Goal: Task Accomplishment & Management: Manage account settings

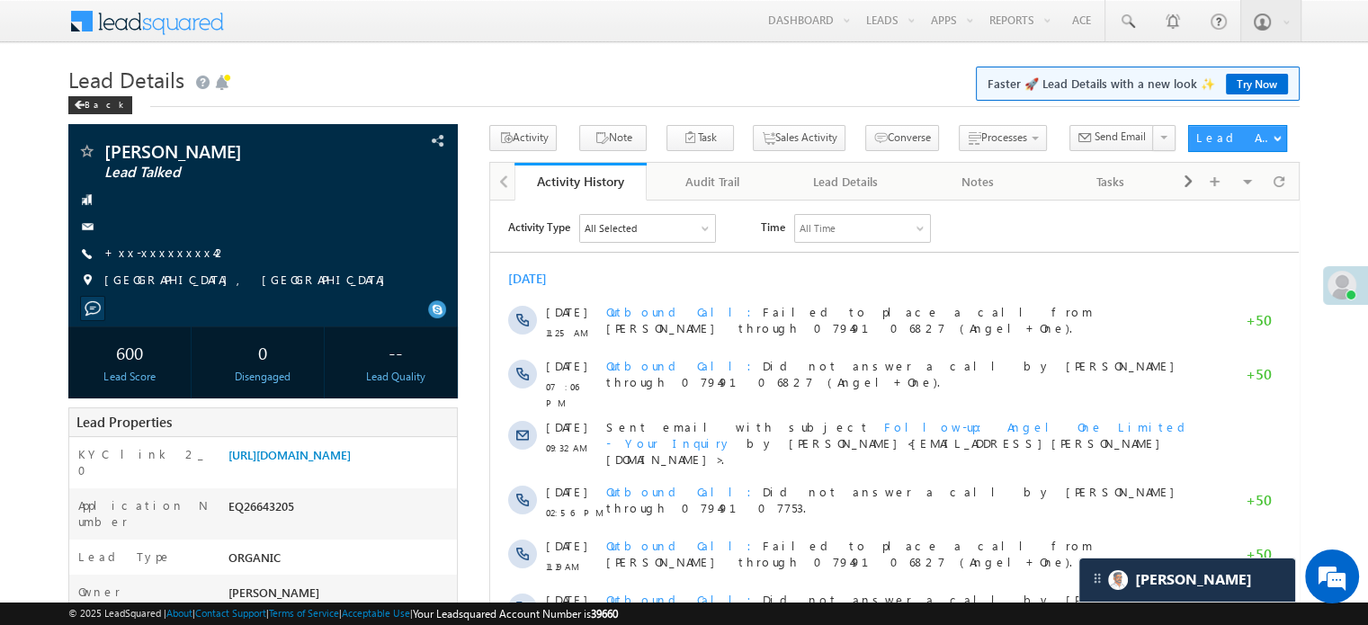
scroll to position [8723, 0]
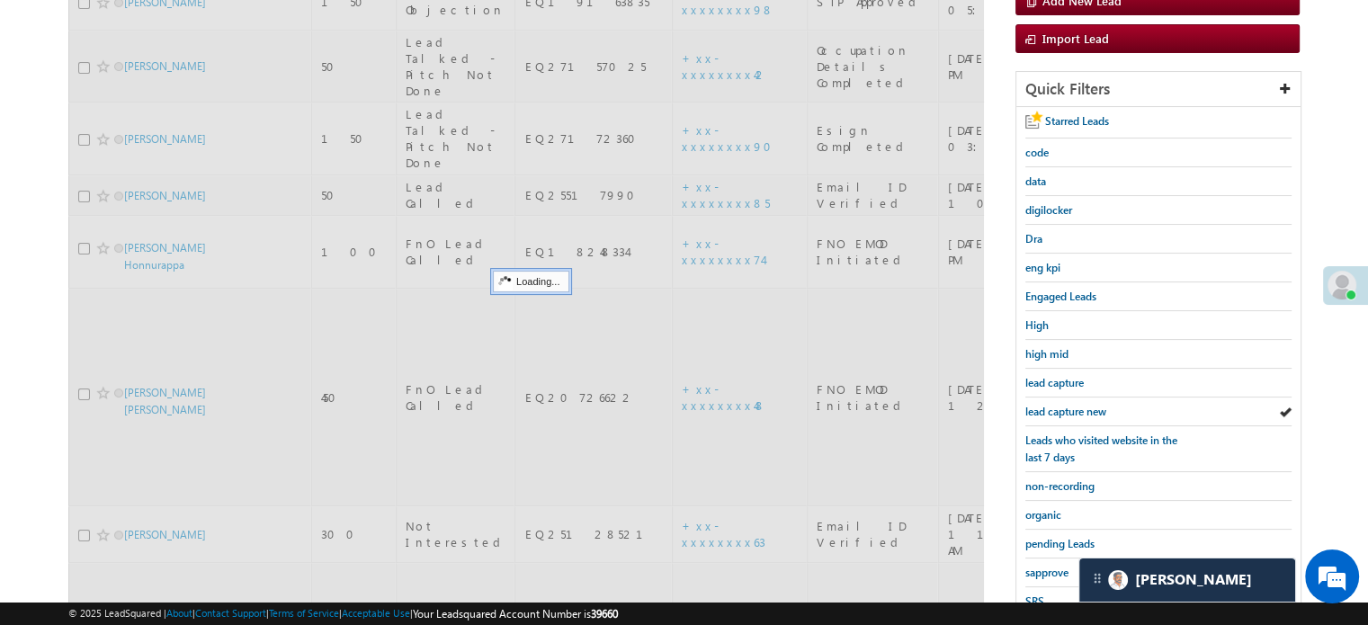
click at [1089, 405] on span "lead capture new" at bounding box center [1065, 411] width 81 height 13
click at [1089, 406] on span "lead capture new" at bounding box center [1065, 411] width 81 height 13
click at [1090, 408] on span "lead capture new" at bounding box center [1065, 411] width 81 height 13
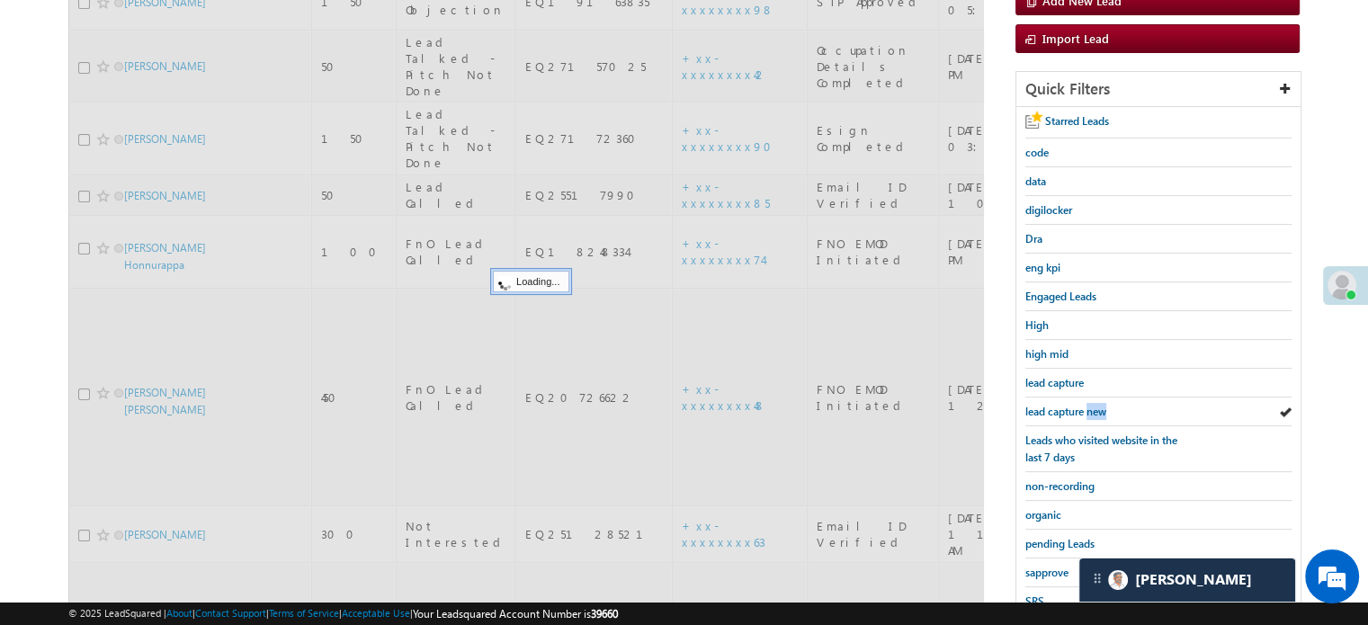
click at [1090, 408] on span "lead capture new" at bounding box center [1065, 411] width 81 height 13
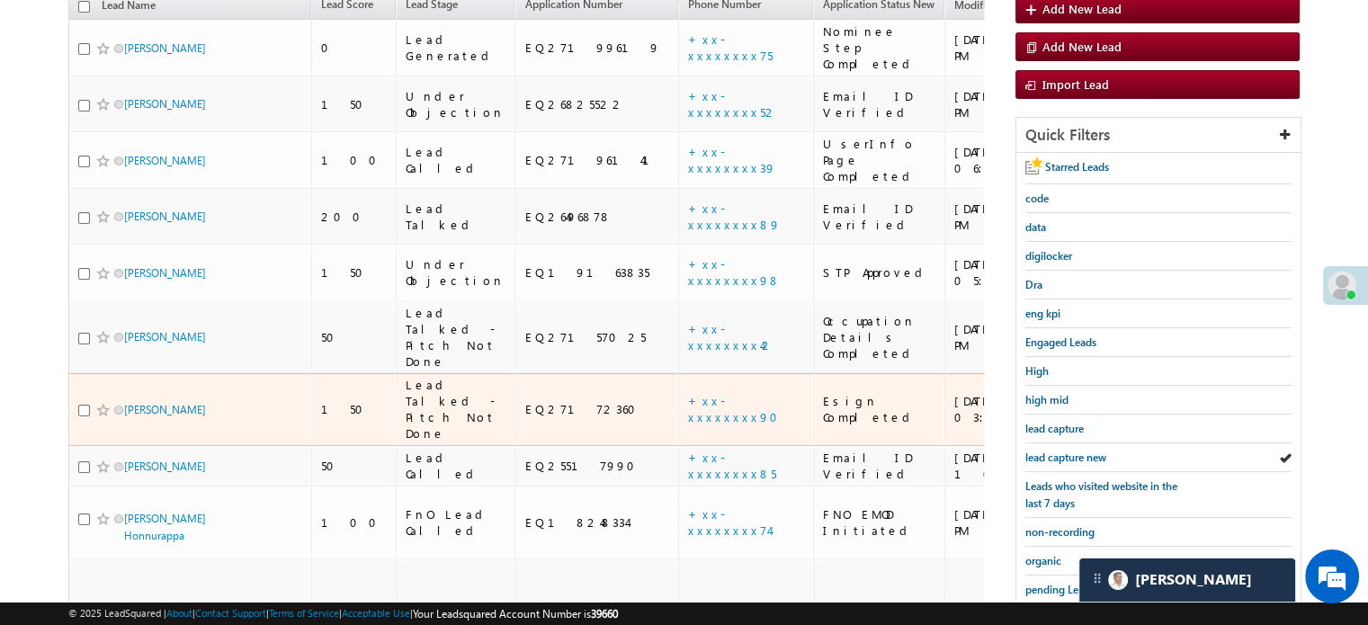
scroll to position [270, 0]
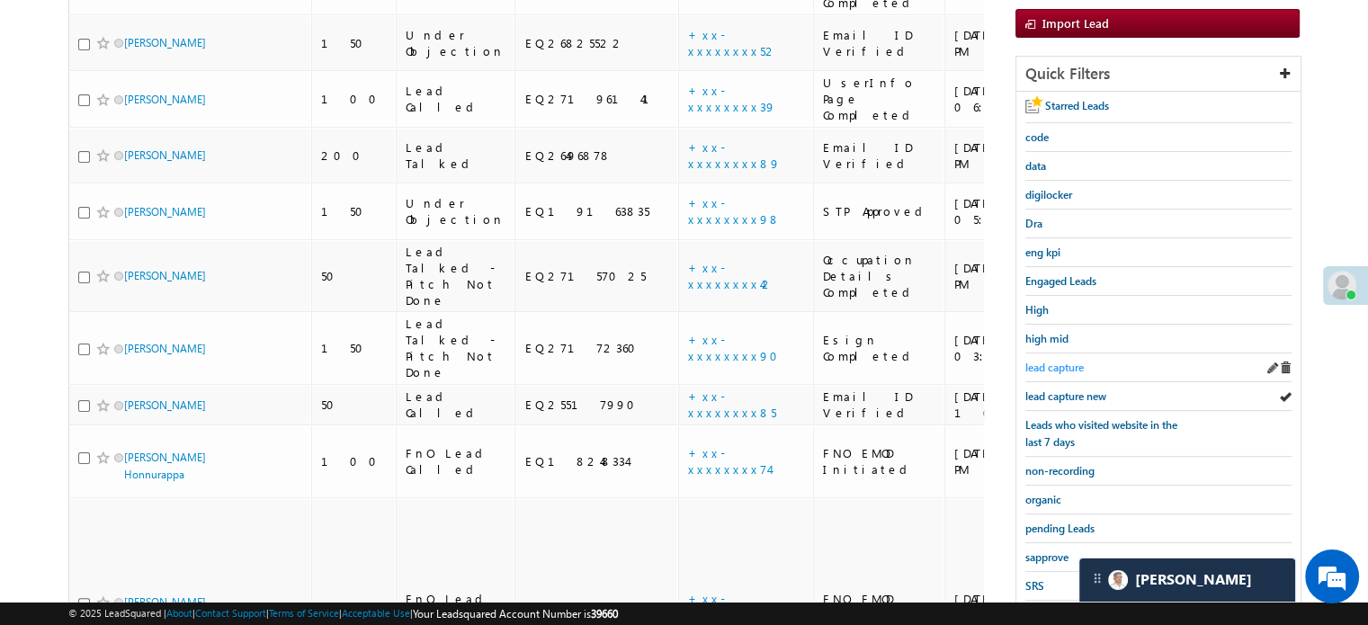
click at [1072, 362] on span "lead capture" at bounding box center [1054, 367] width 58 height 13
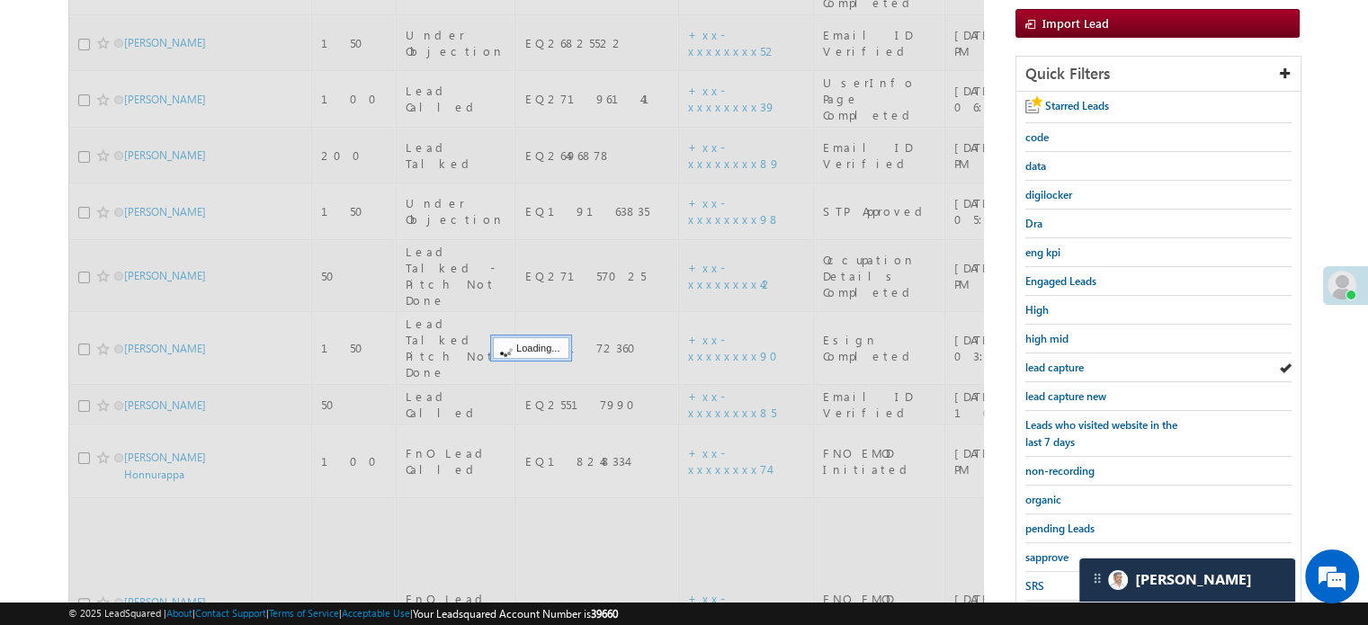
click at [1072, 362] on span "lead capture" at bounding box center [1054, 367] width 58 height 13
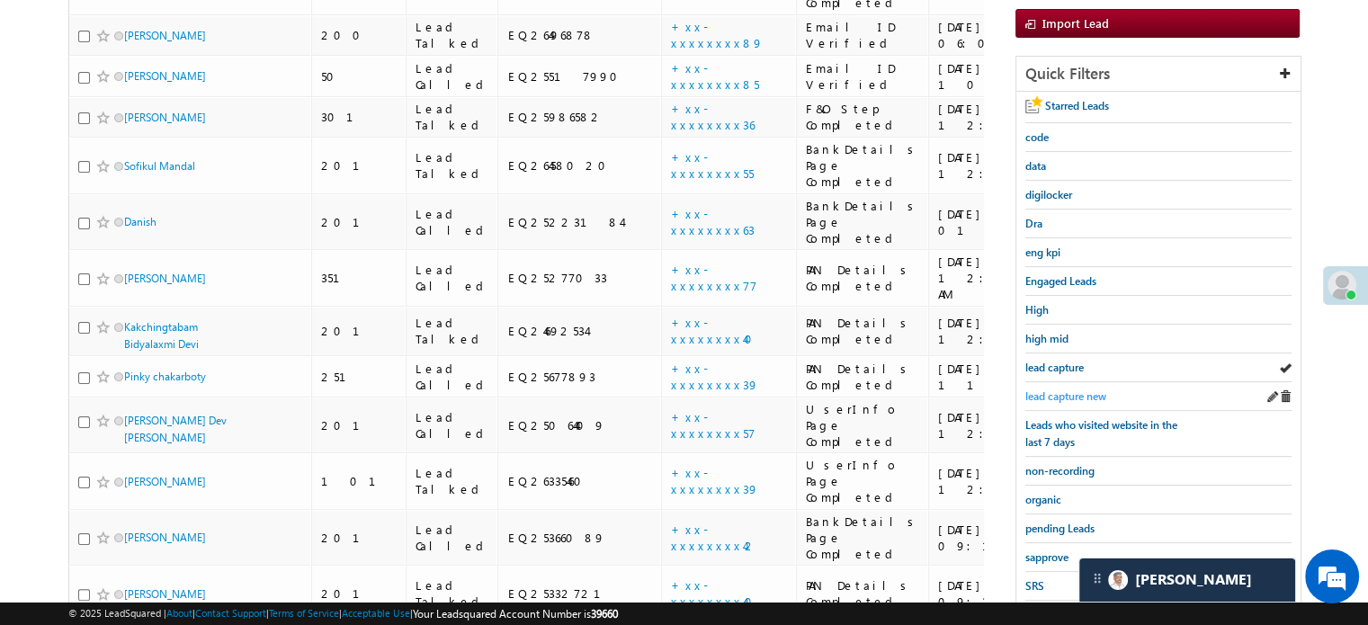
click at [1048, 389] on span "lead capture new" at bounding box center [1065, 395] width 81 height 13
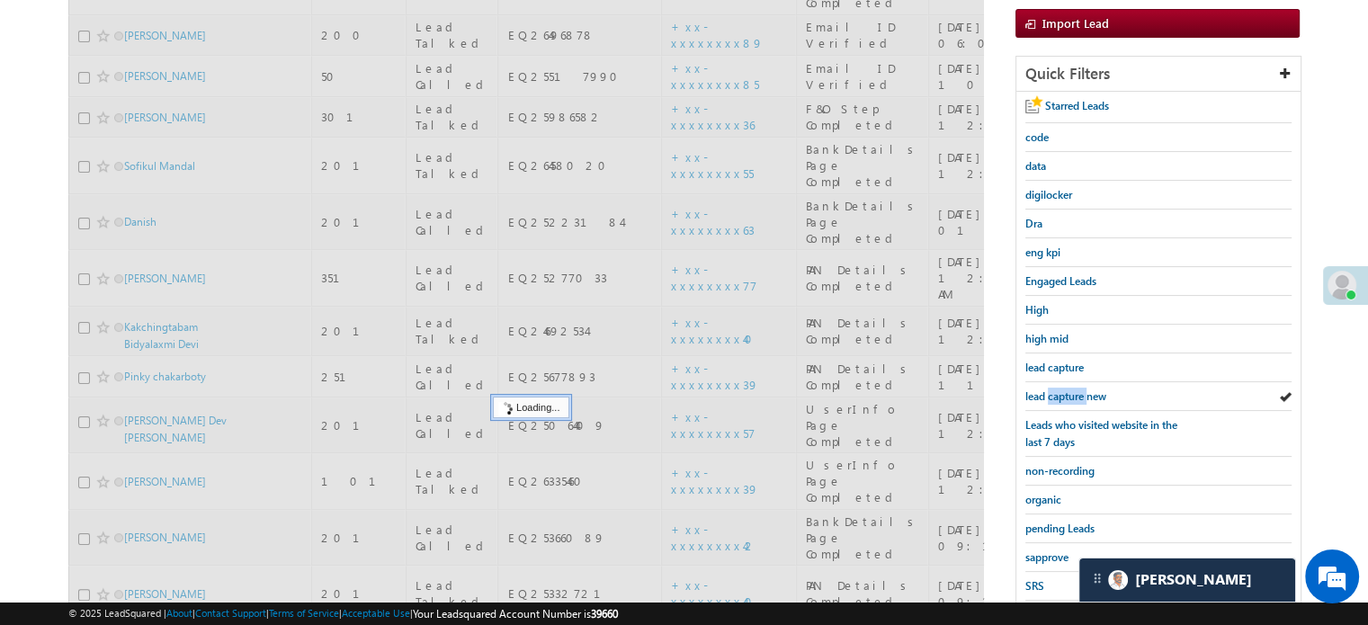
click at [1048, 389] on span "lead capture new" at bounding box center [1065, 395] width 81 height 13
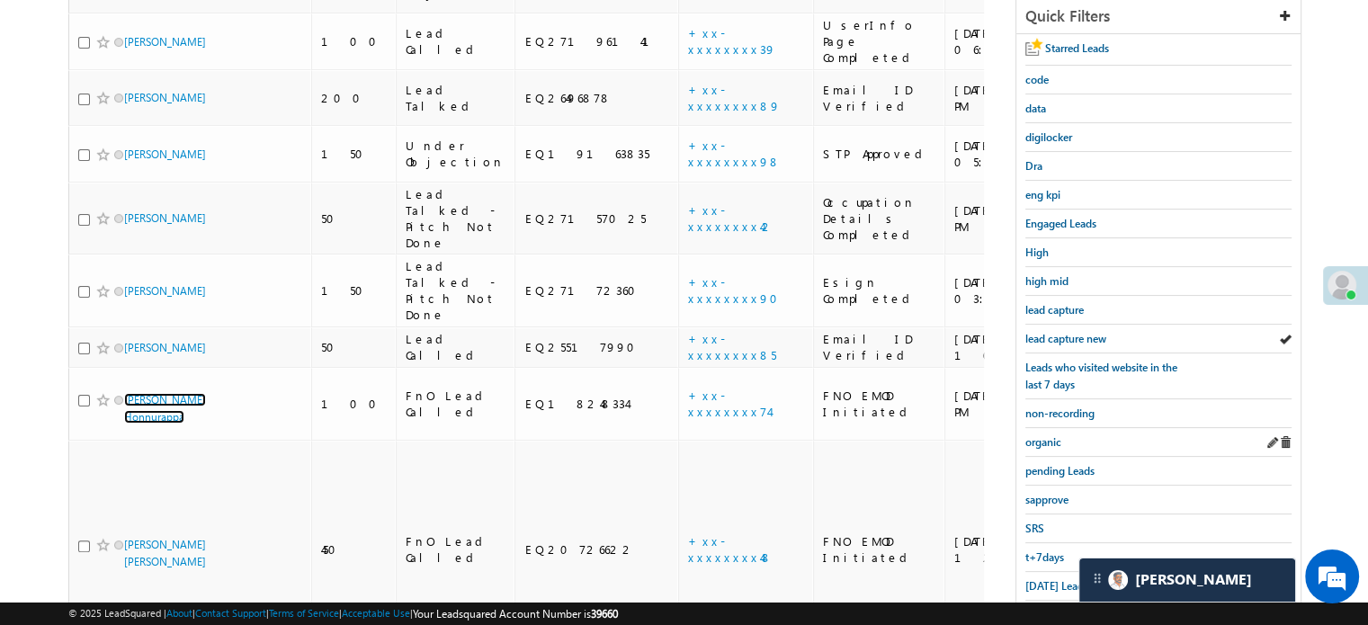
scroll to position [368, 0]
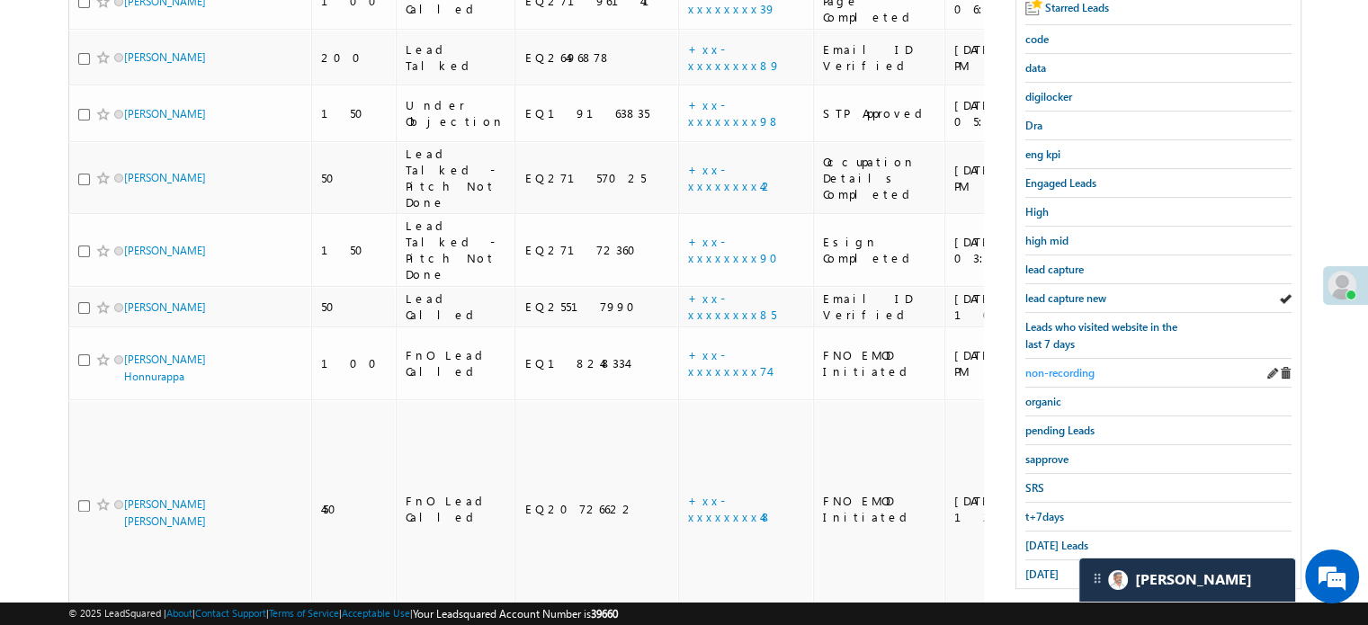
click at [1086, 372] on span "non-recording" at bounding box center [1059, 372] width 69 height 13
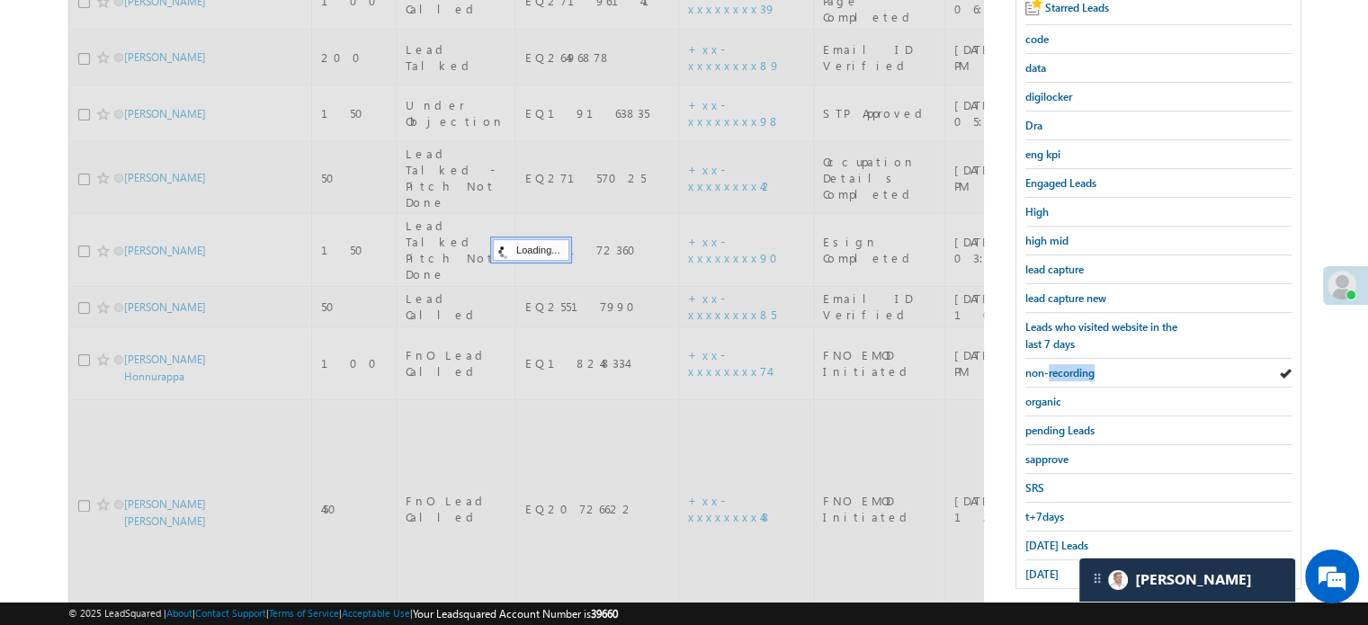
click at [1086, 372] on span "non-recording" at bounding box center [1059, 372] width 69 height 13
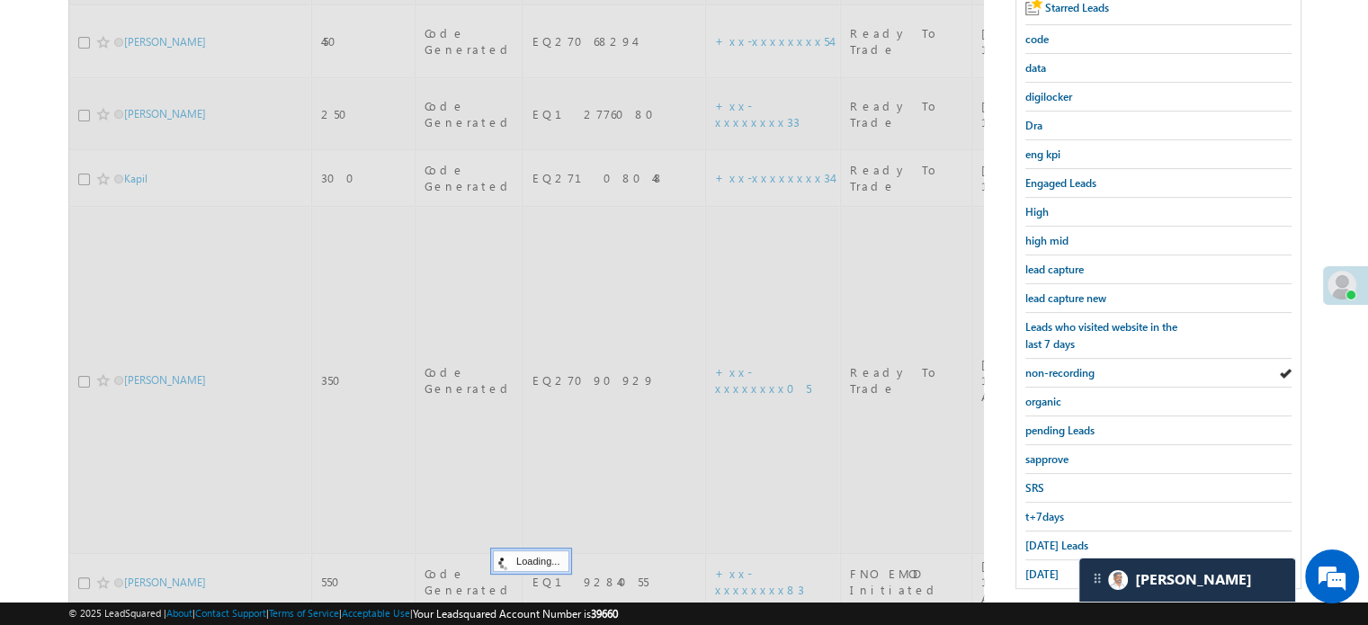
click at [1086, 372] on span "non-recording" at bounding box center [1059, 372] width 69 height 13
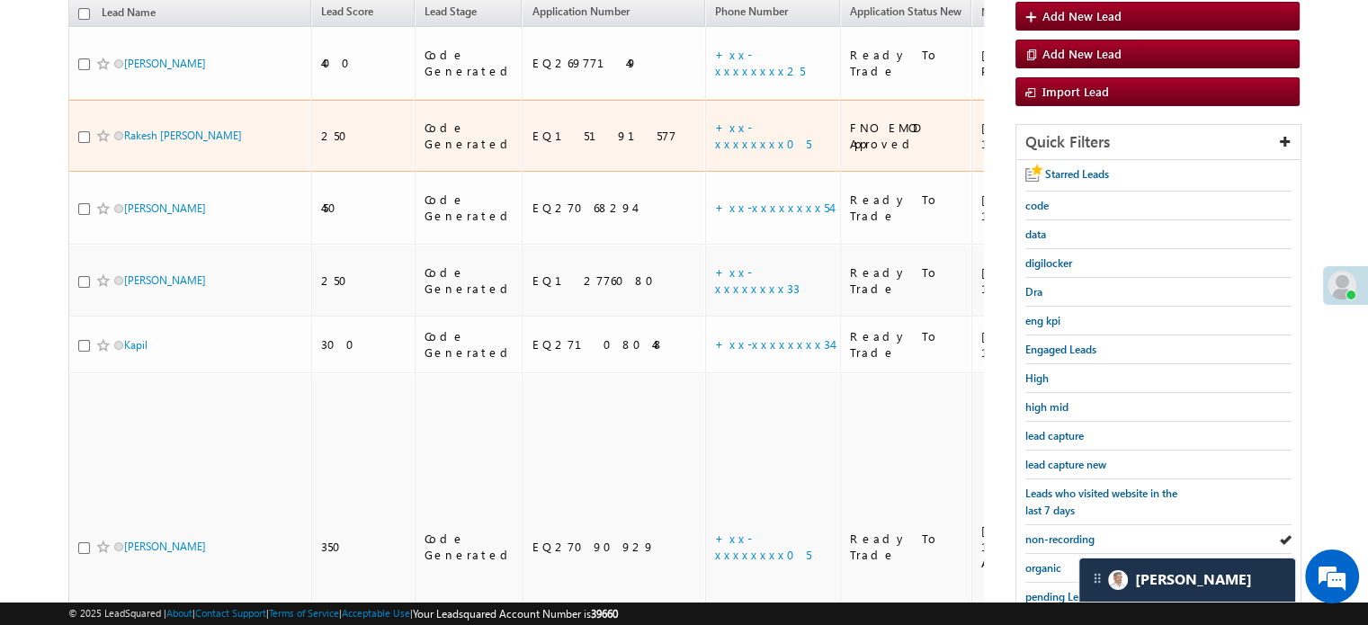
scroll to position [450, 0]
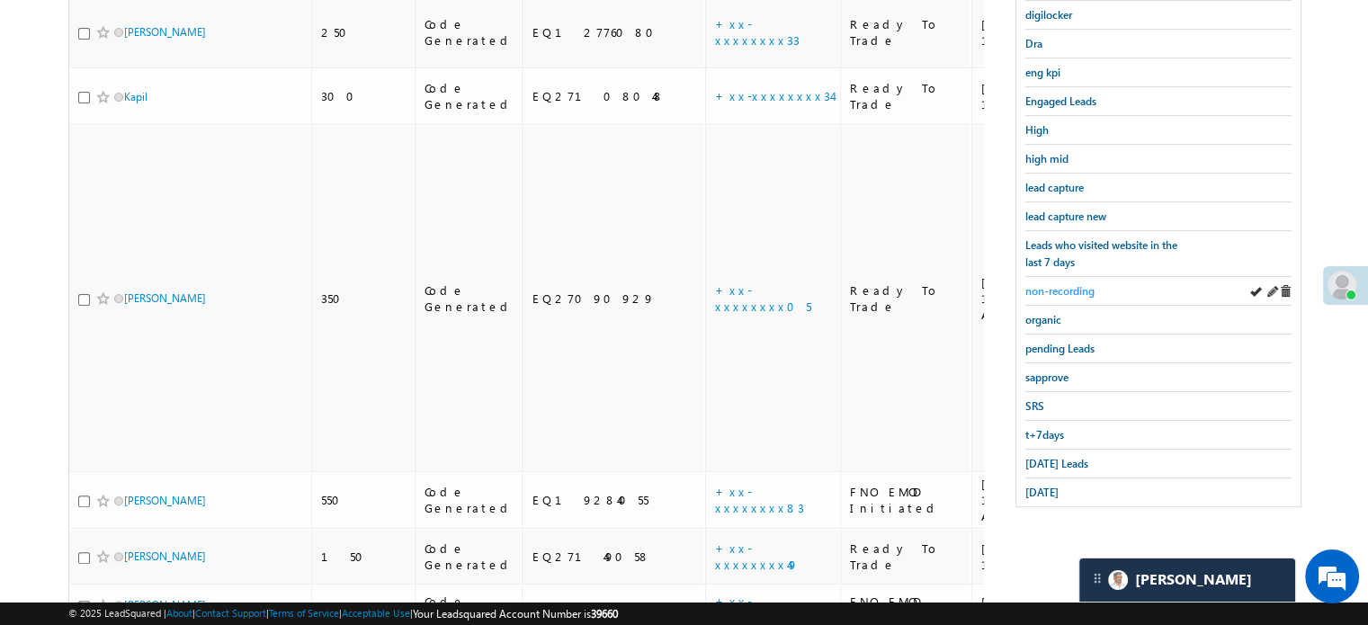
click at [1054, 288] on span "non-recording" at bounding box center [1059, 290] width 69 height 13
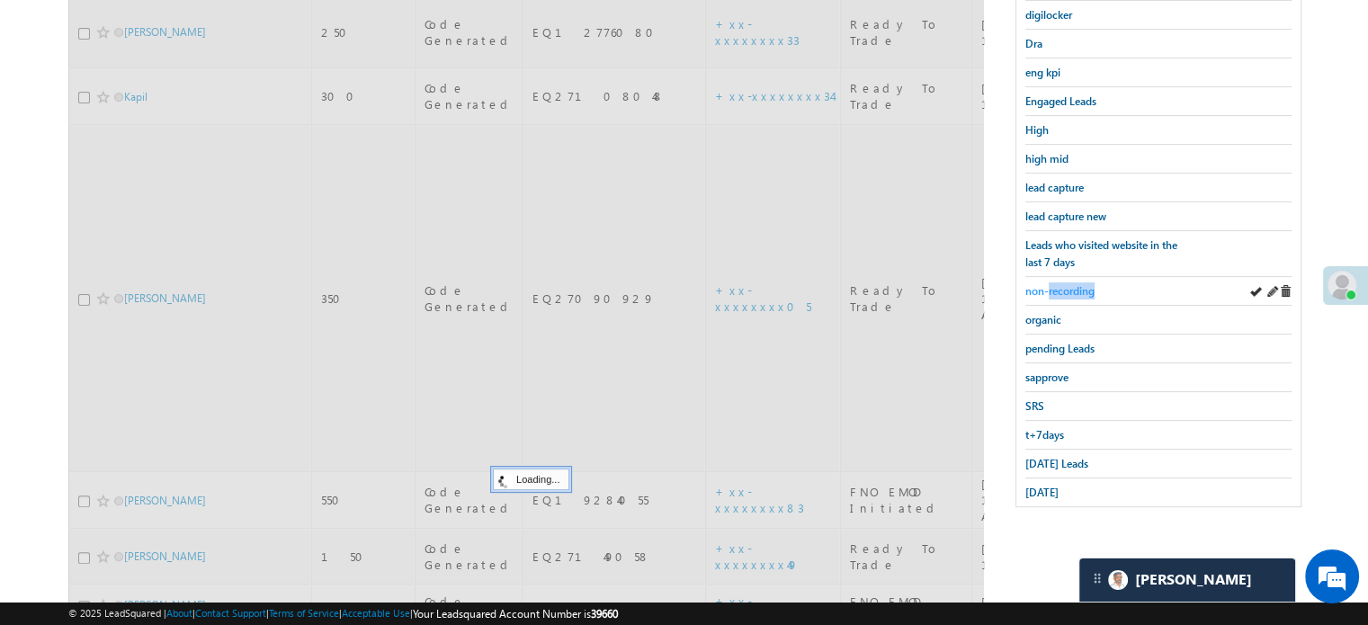
click at [1054, 287] on span "non-recording" at bounding box center [1059, 290] width 69 height 13
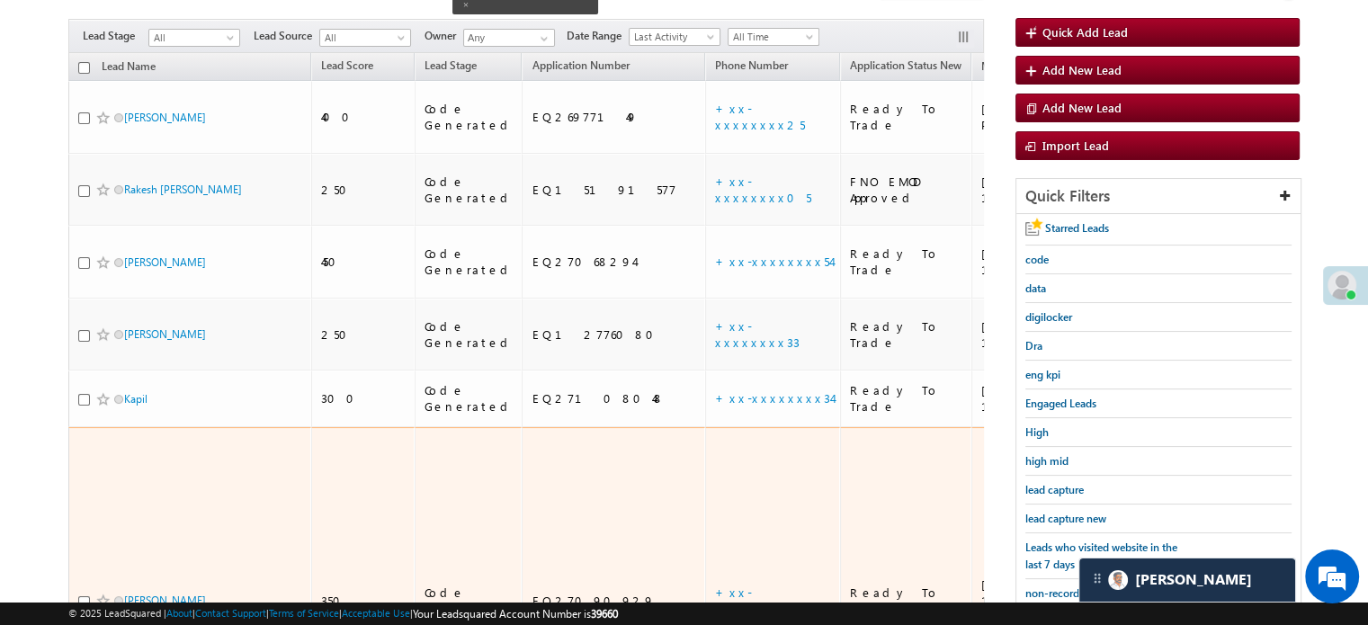
scroll to position [0, 0]
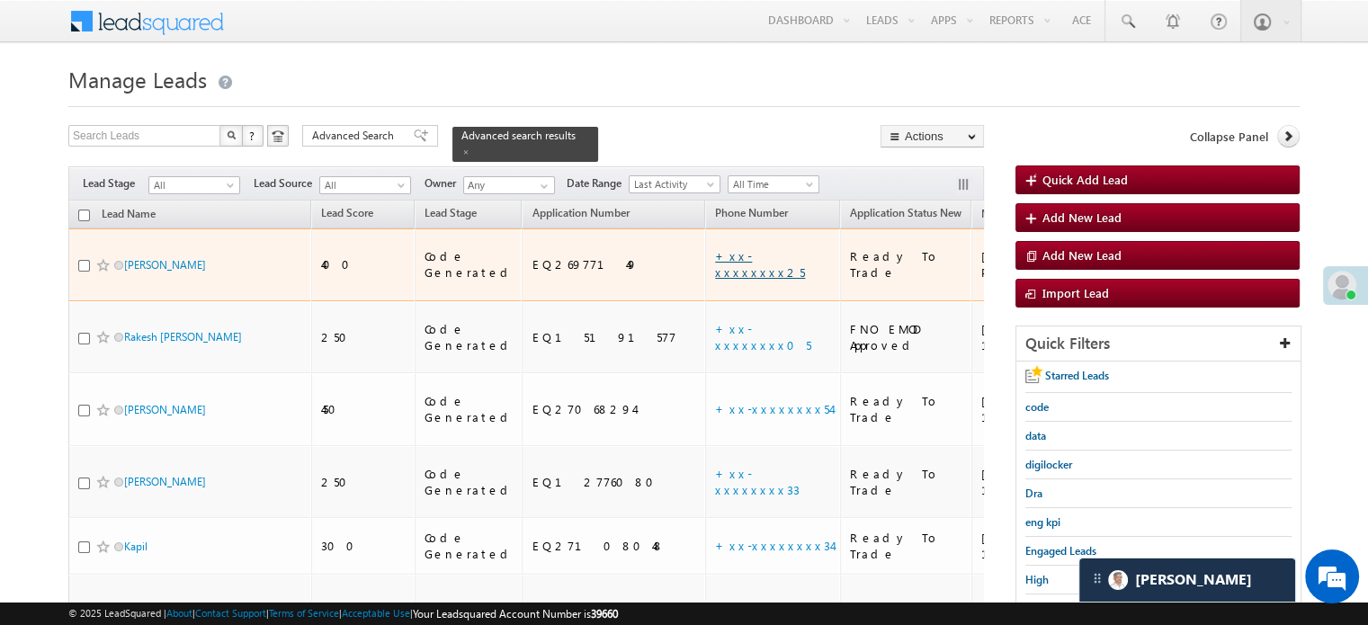
click at [715, 251] on link "+xx-xxxxxxxx25" at bounding box center [760, 263] width 90 height 31
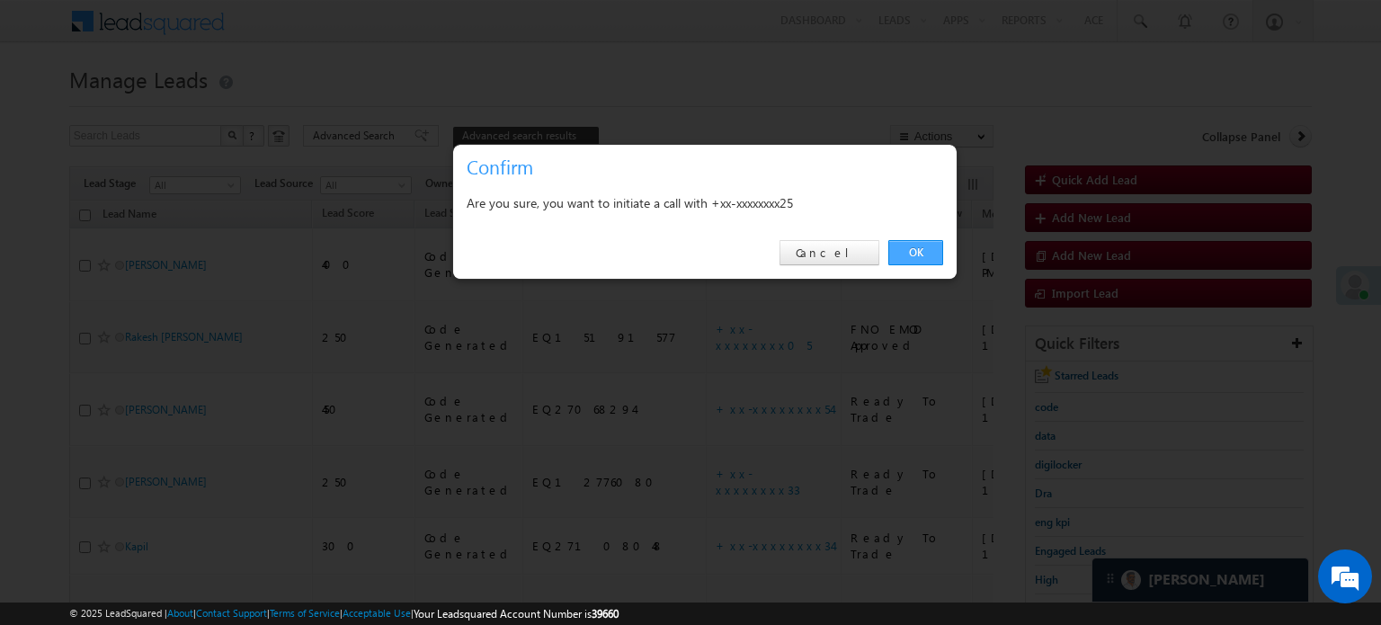
click at [921, 259] on link "OK" at bounding box center [916, 252] width 55 height 25
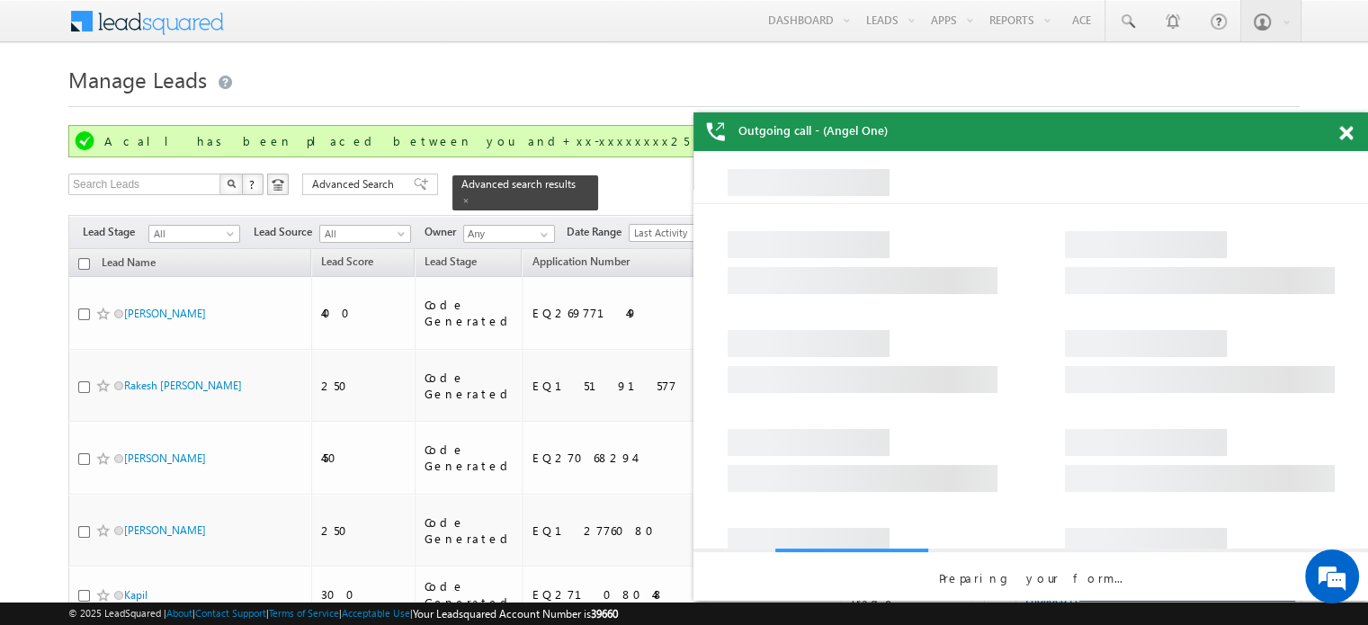
click at [1344, 130] on div "Outgoing call - (Angel One)" at bounding box center [1030, 131] width 674 height 39
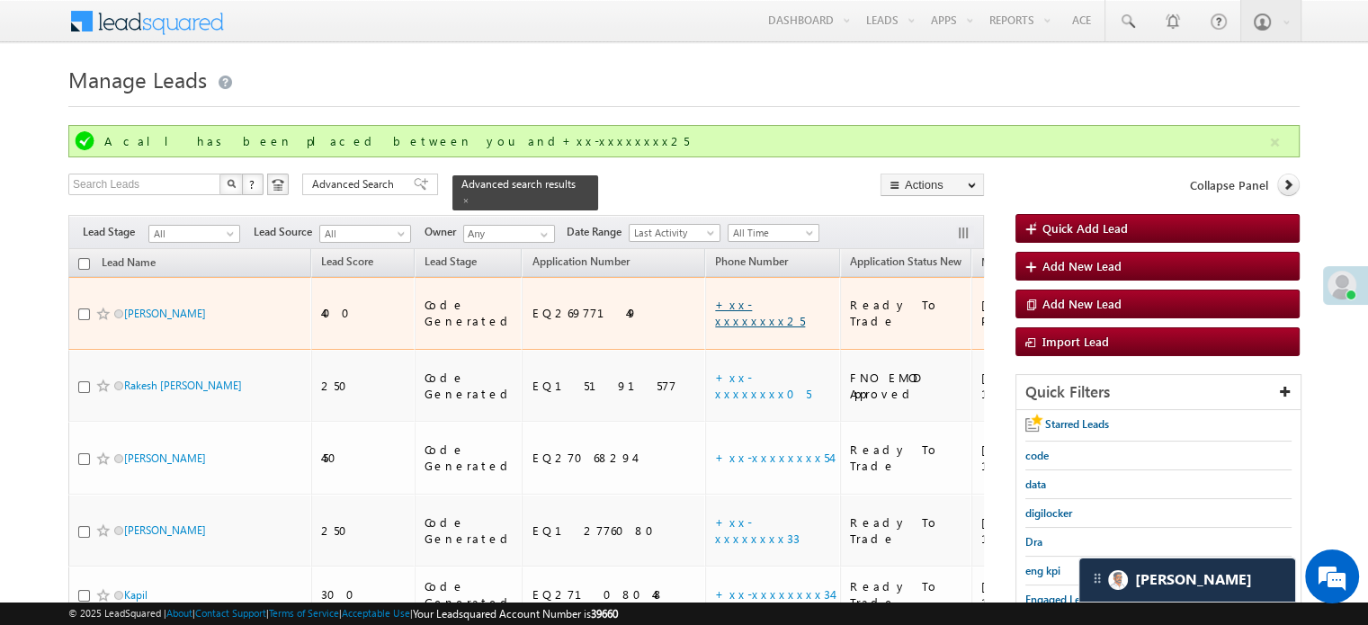
click at [715, 300] on link "+xx-xxxxxxxx25" at bounding box center [760, 312] width 90 height 31
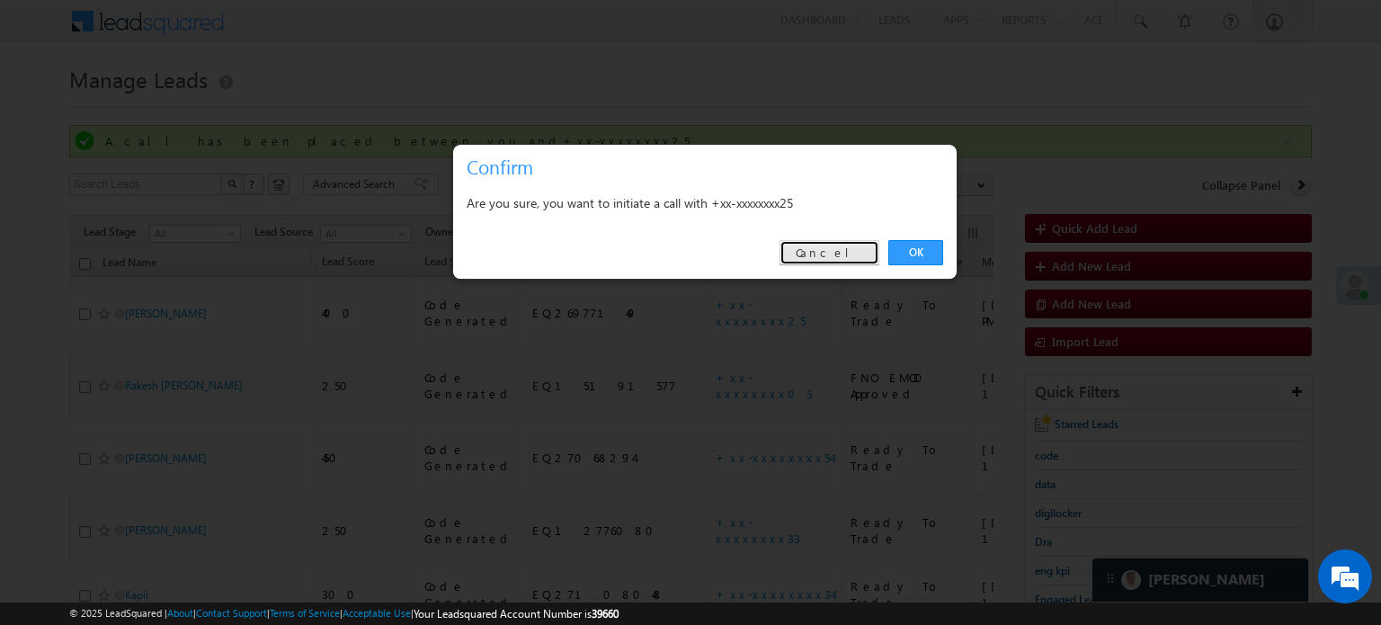
click at [830, 247] on link "Cancel" at bounding box center [830, 252] width 100 height 25
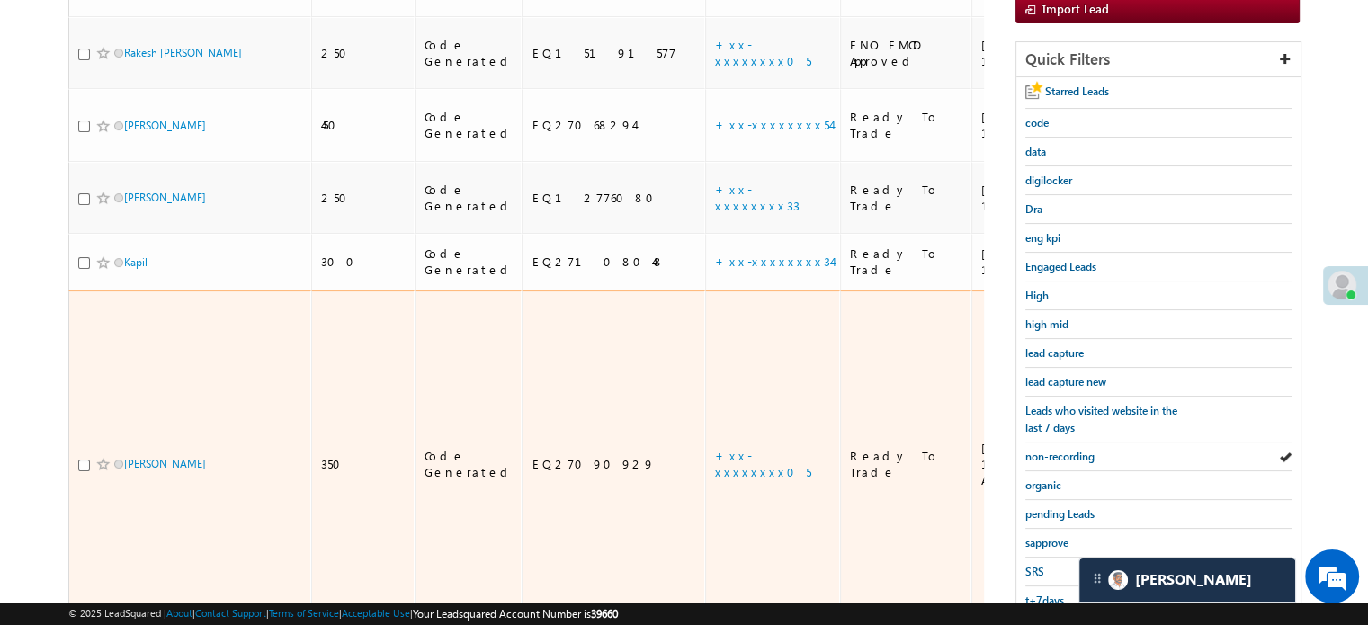
scroll to position [230, 0]
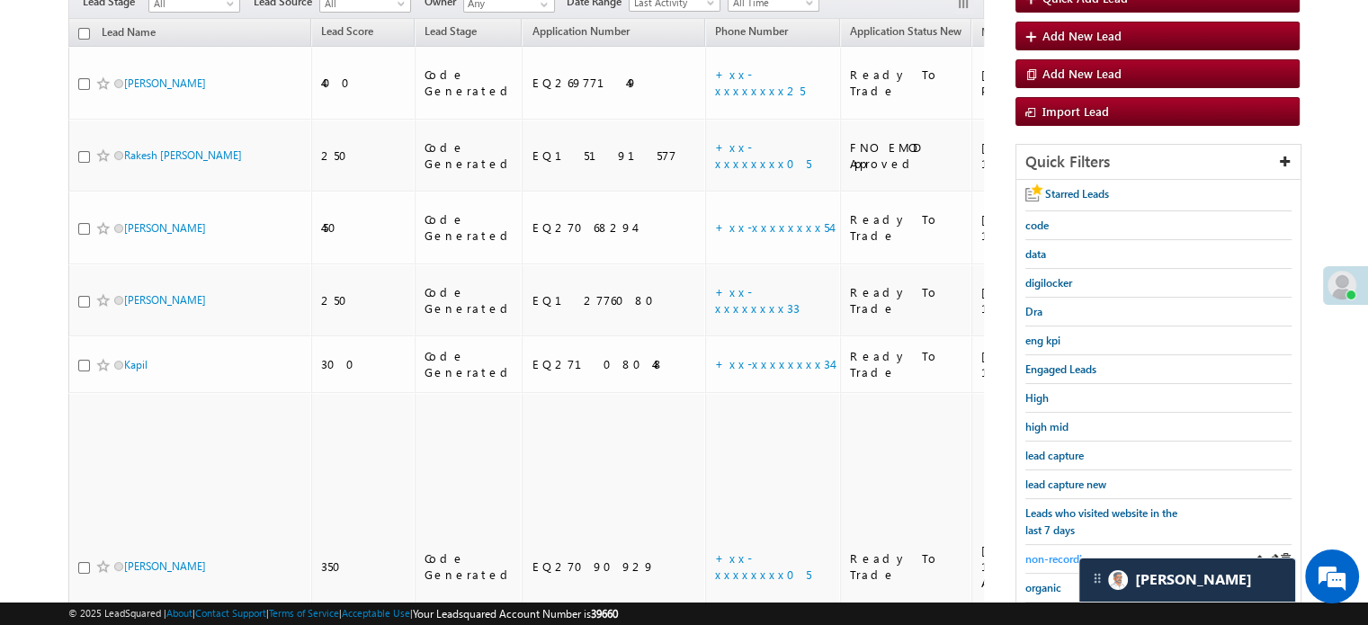
click at [1048, 555] on span "non-recording" at bounding box center [1059, 558] width 69 height 13
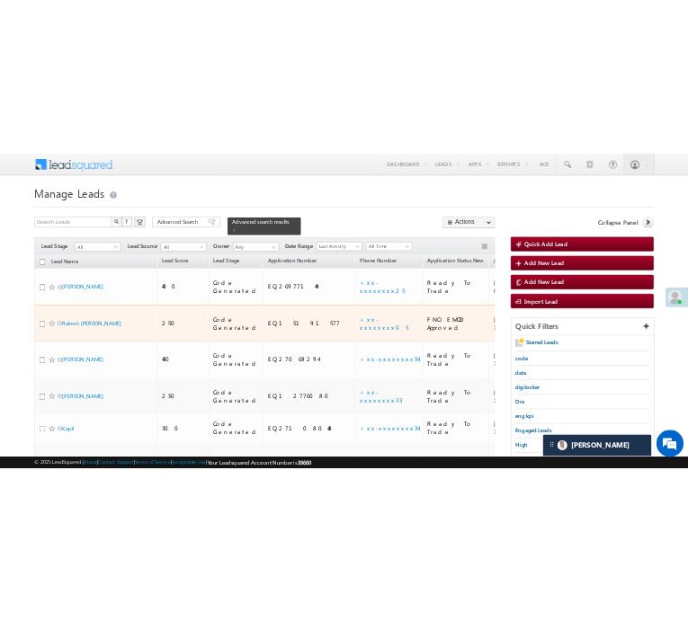
scroll to position [0, 0]
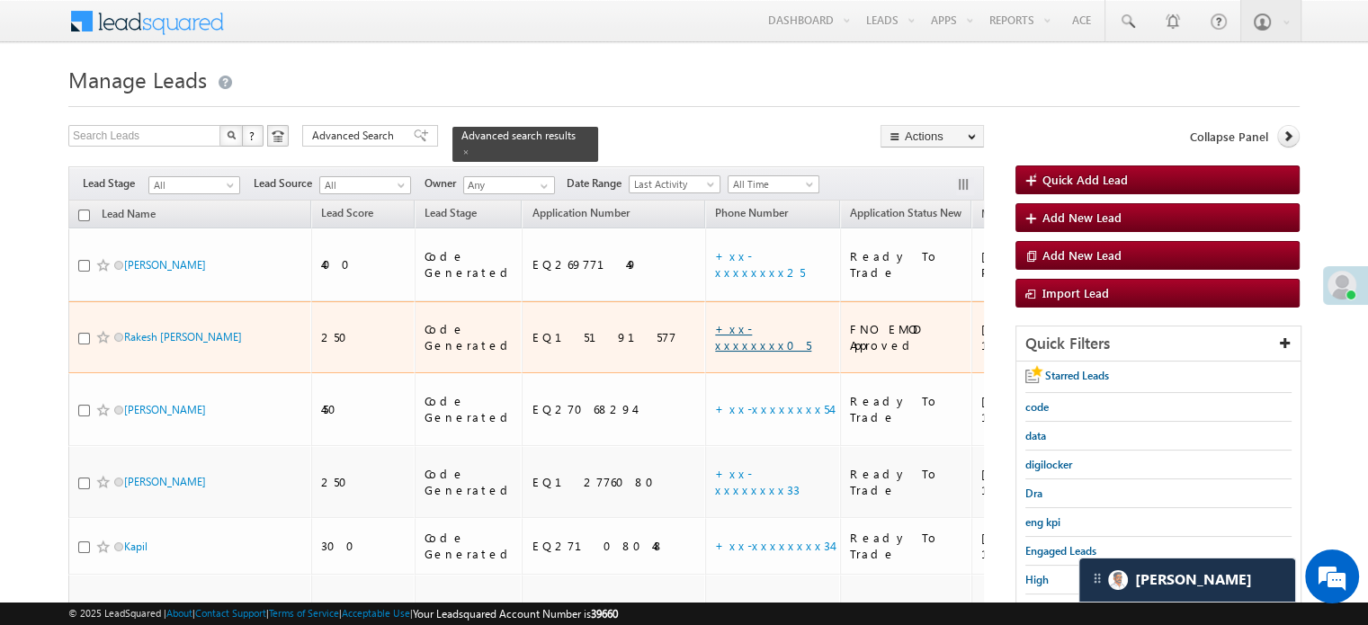
click at [715, 321] on link "+xx-xxxxxxxx05" at bounding box center [763, 336] width 96 height 31
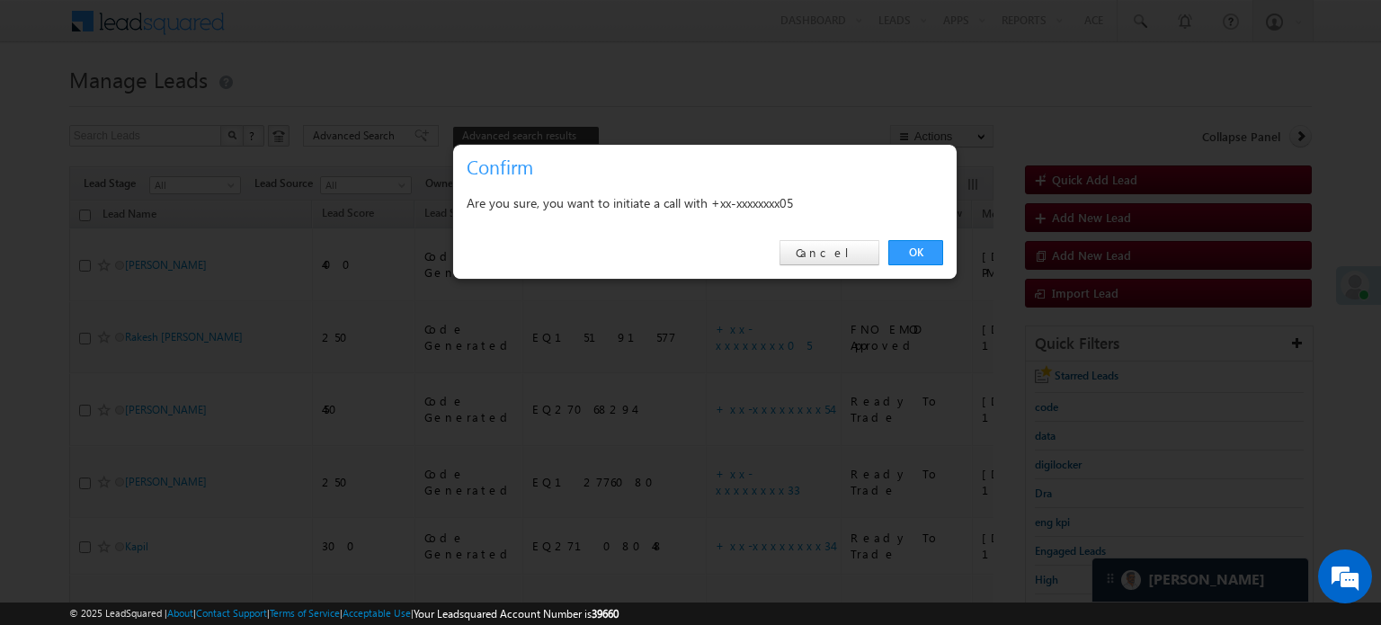
click at [985, 187] on div at bounding box center [690, 312] width 1381 height 625
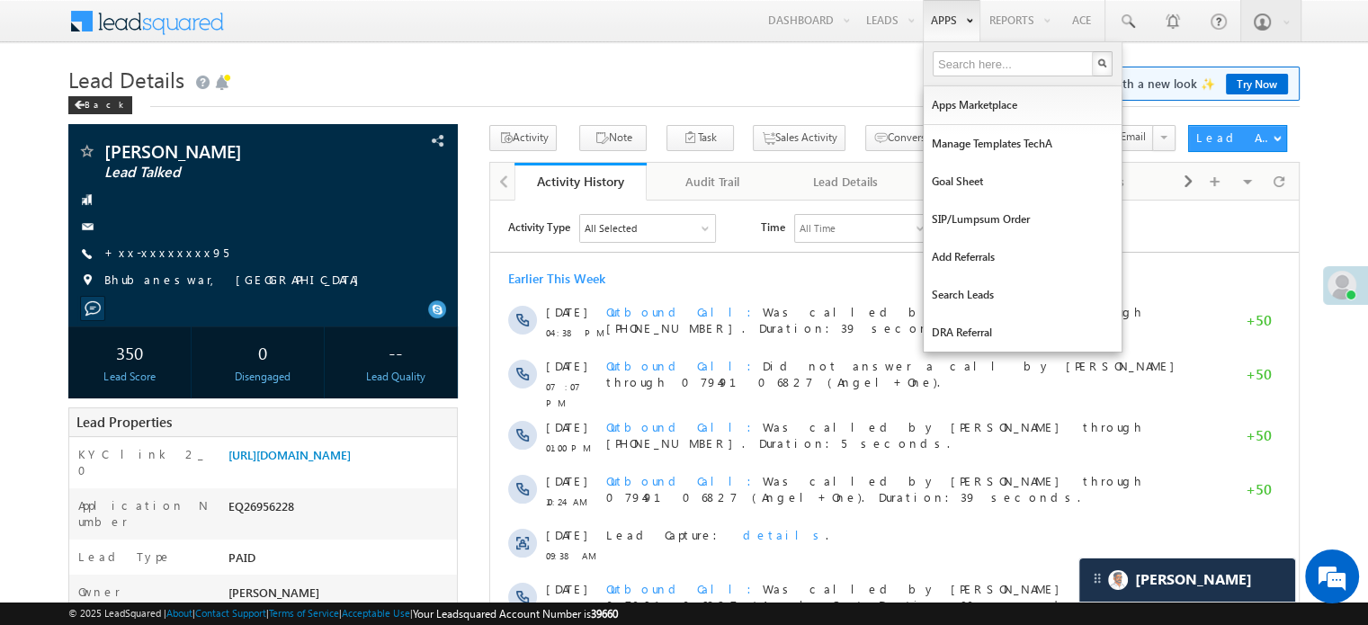
scroll to position [9022, 0]
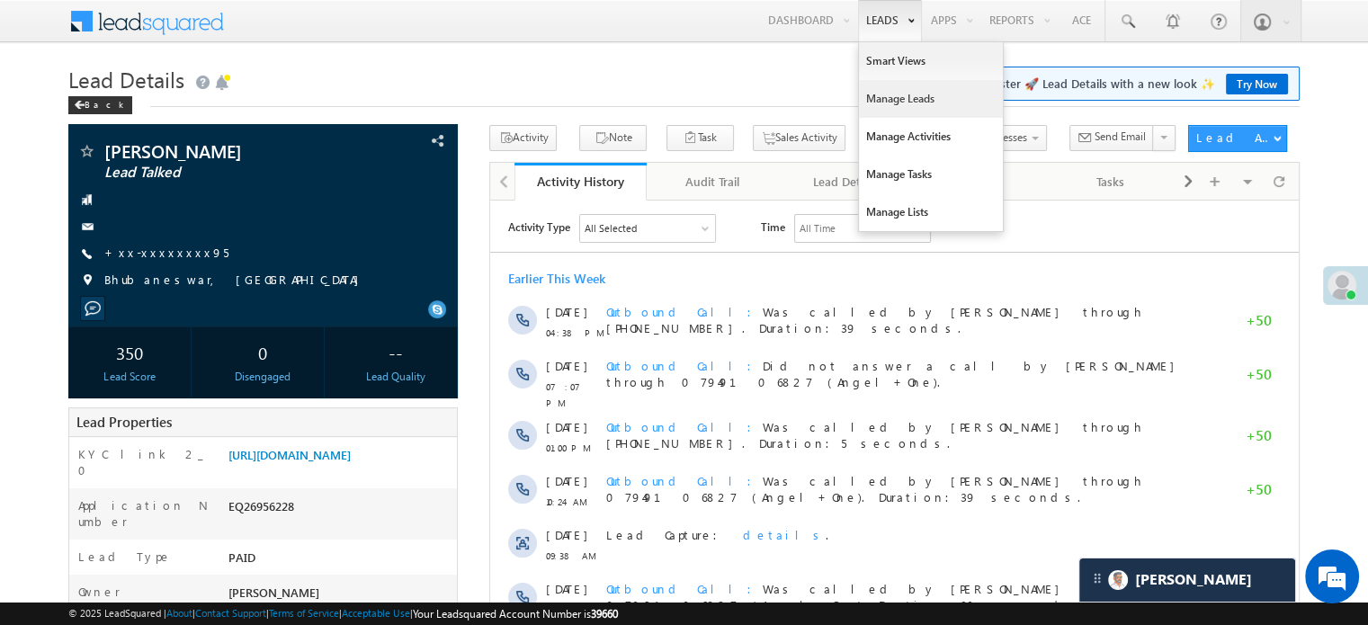
click at [898, 108] on link "Manage Leads" at bounding box center [931, 99] width 144 height 38
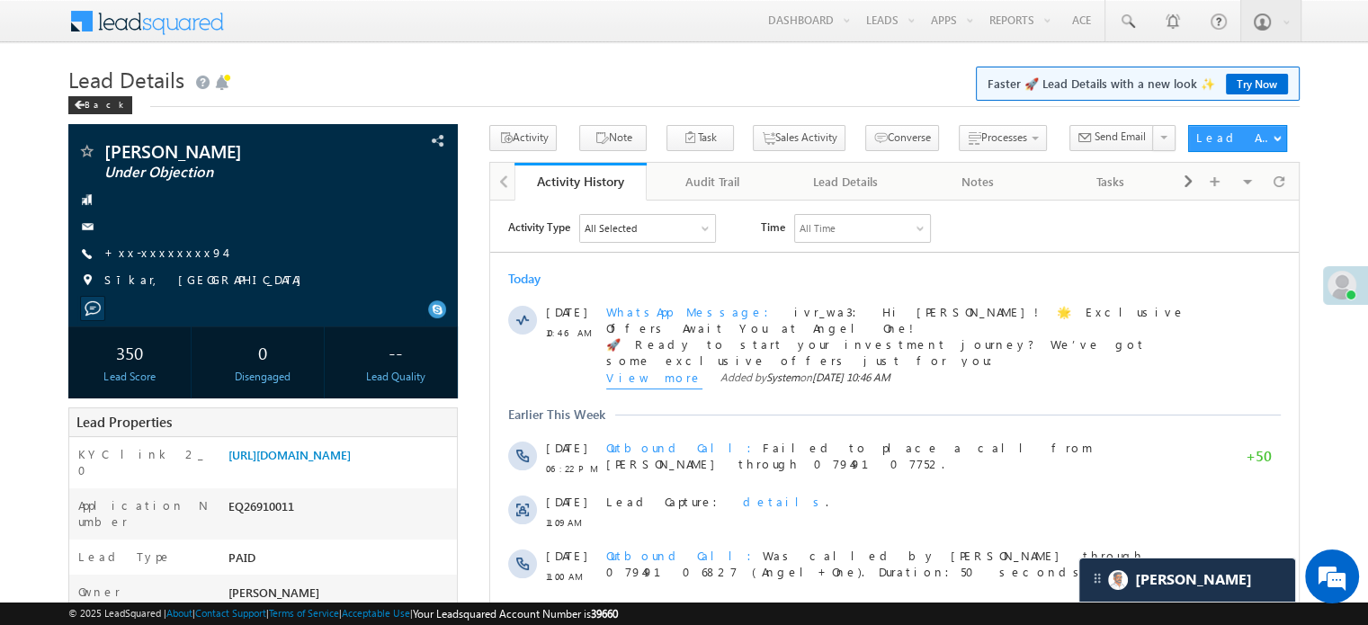
scroll to position [8723, 0]
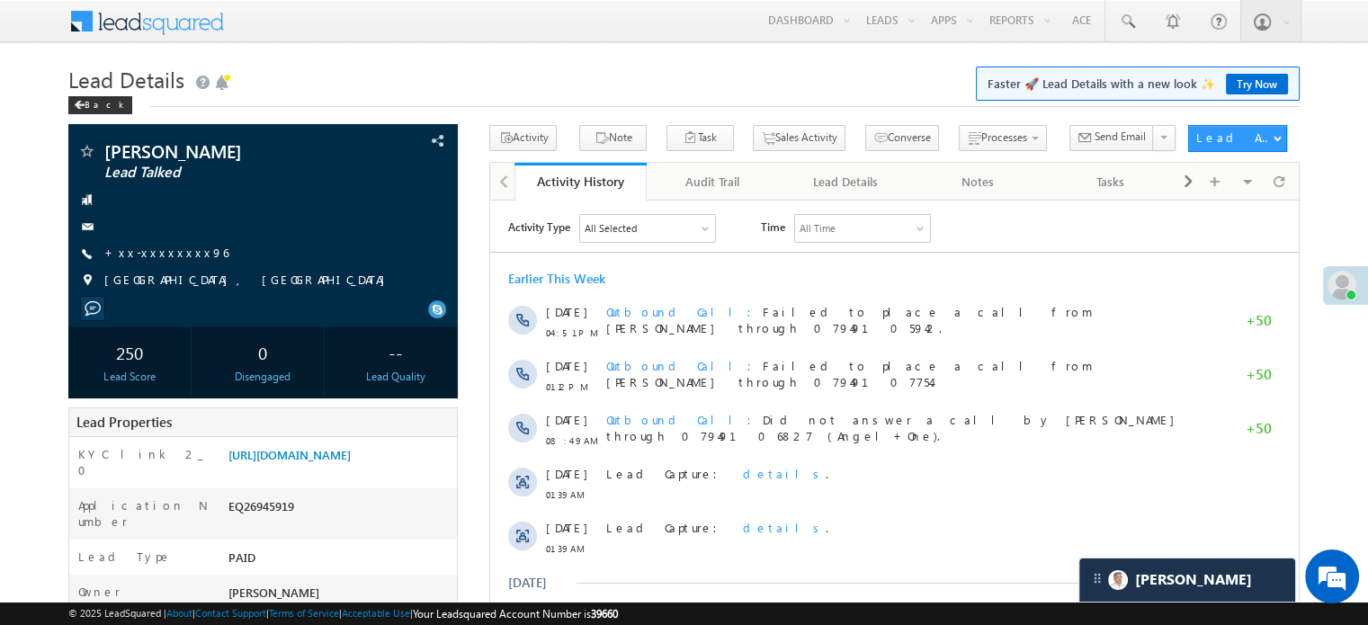
scroll to position [9022, 0]
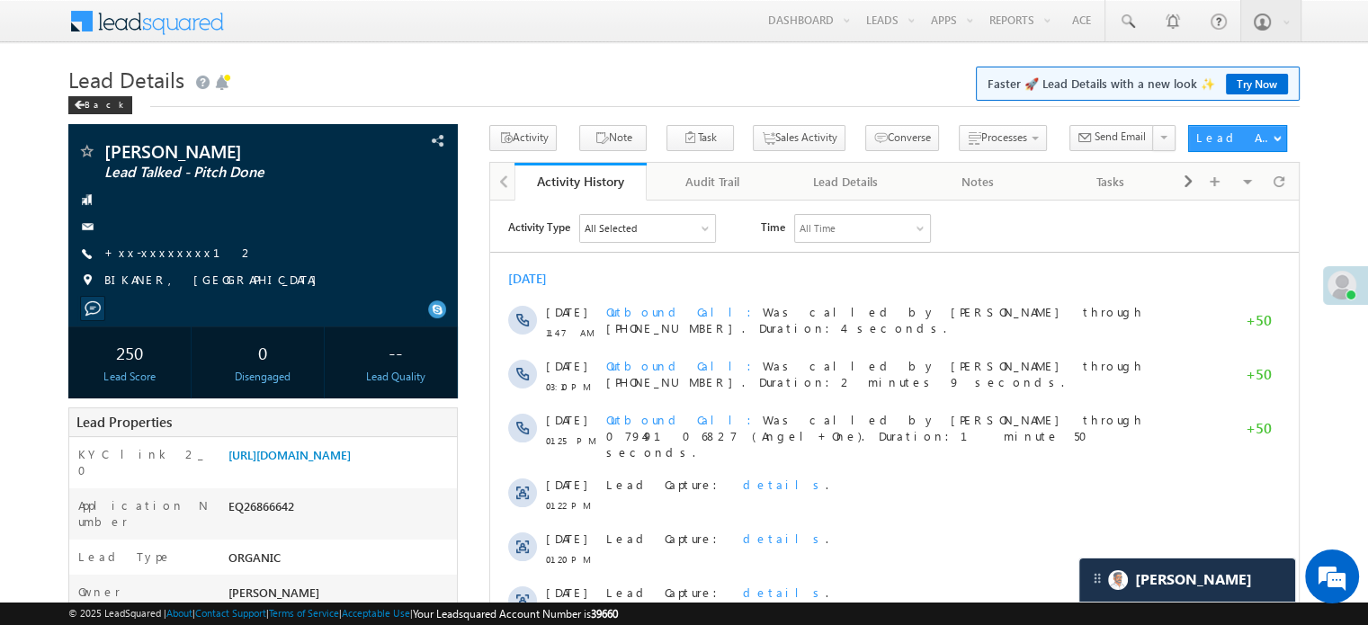
scroll to position [8723, 0]
